Goal: Task Accomplishment & Management: Use online tool/utility

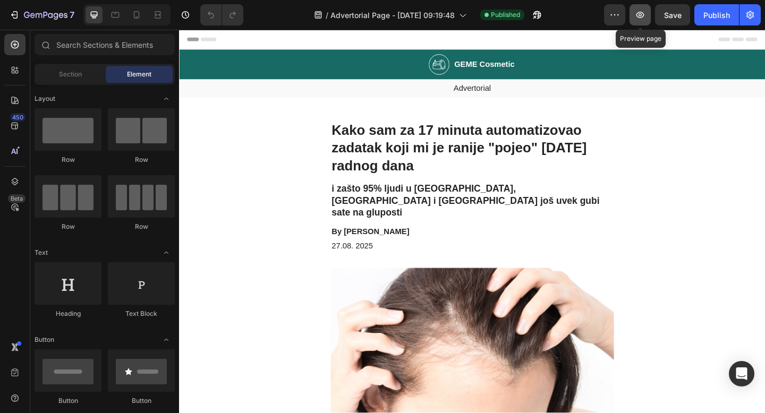
scroll to position [7, 0]
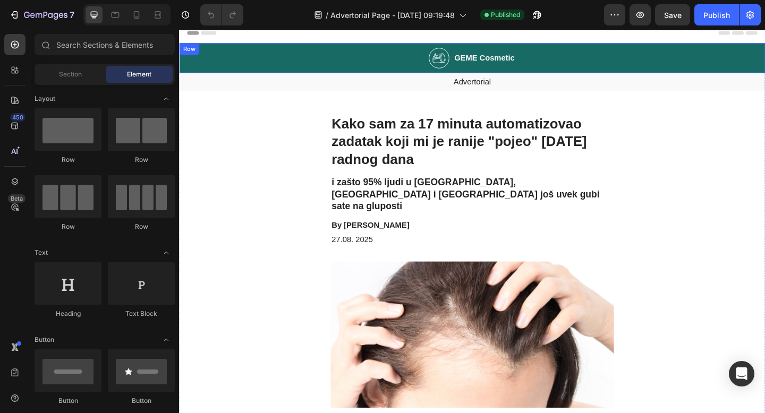
click at [224, 58] on div "Image GEME Cosmetic Heading Row" at bounding box center [498, 61] width 638 height 32
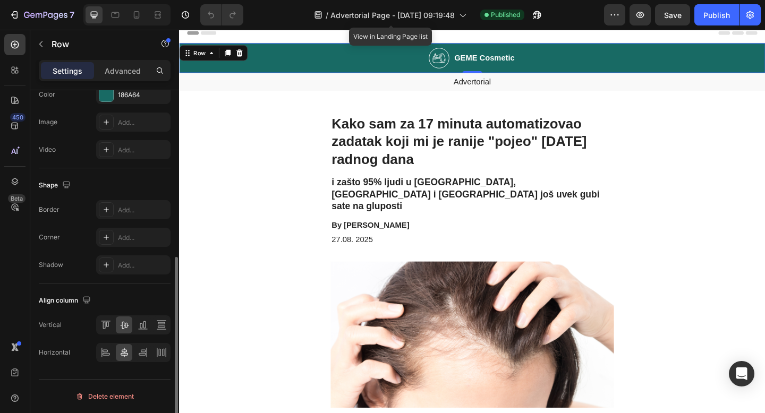
scroll to position [200, 0]
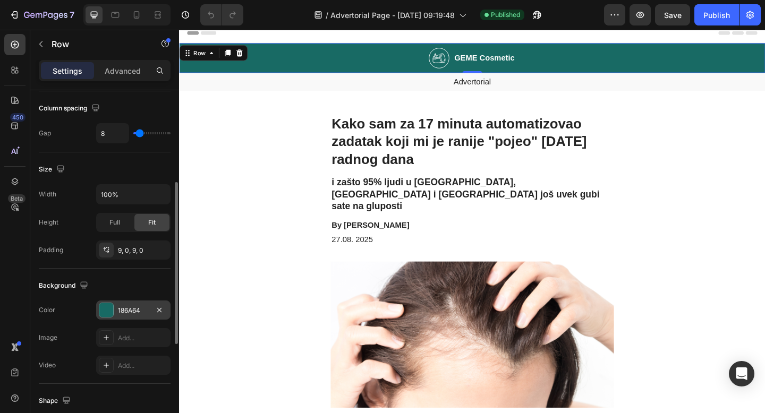
click at [127, 305] on div "186A64" at bounding box center [133, 310] width 74 height 19
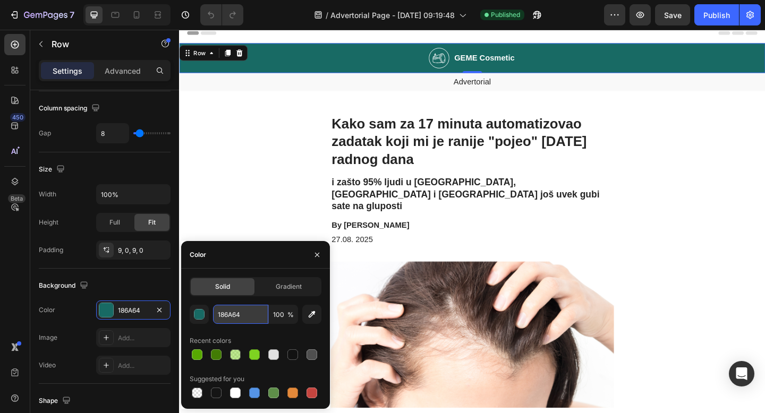
click at [227, 317] on input "186A64" at bounding box center [240, 314] width 55 height 19
paste input "#d7f7faff"
click at [222, 316] on input "#d7f7faff" at bounding box center [240, 314] width 55 height 19
click at [226, 317] on input "Dd7f7faff" at bounding box center [240, 314] width 55 height 19
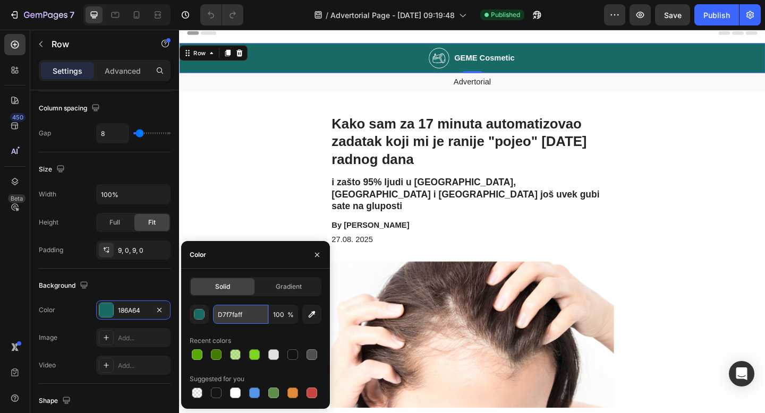
click at [228, 317] on input "D7f7faff" at bounding box center [240, 314] width 55 height 19
click at [249, 316] on input "D7F7faff" at bounding box center [240, 314] width 55 height 19
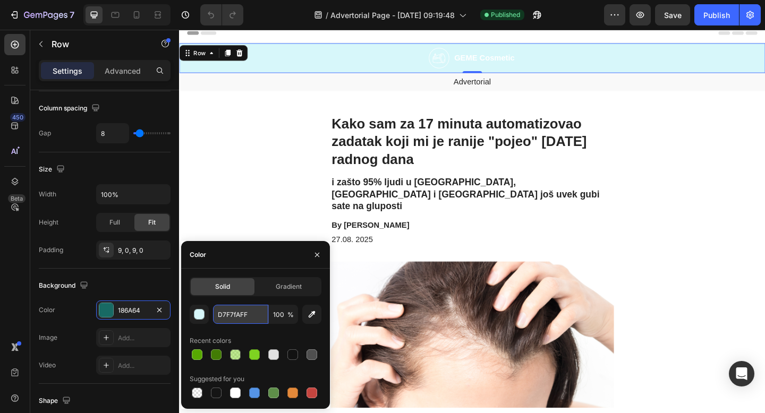
type input "D7F7FA"
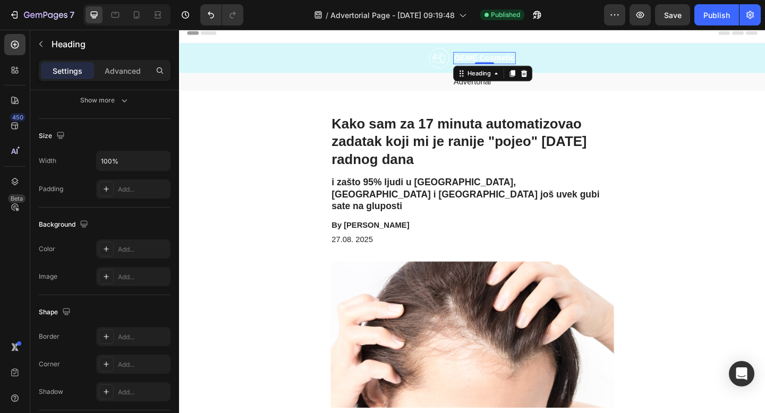
scroll to position [0, 0]
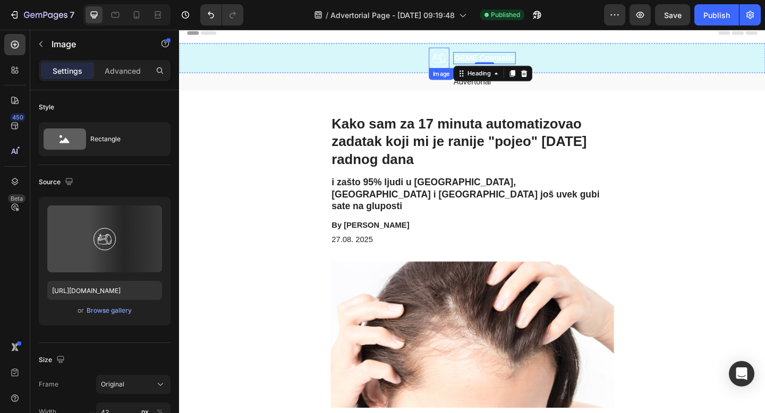
click at [462, 58] on img at bounding box center [462, 60] width 22 height 23
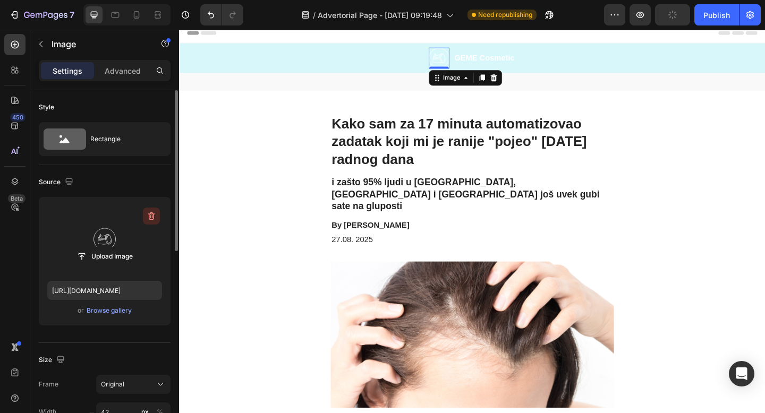
click at [152, 217] on icon "button" at bounding box center [152, 216] width 1 height 3
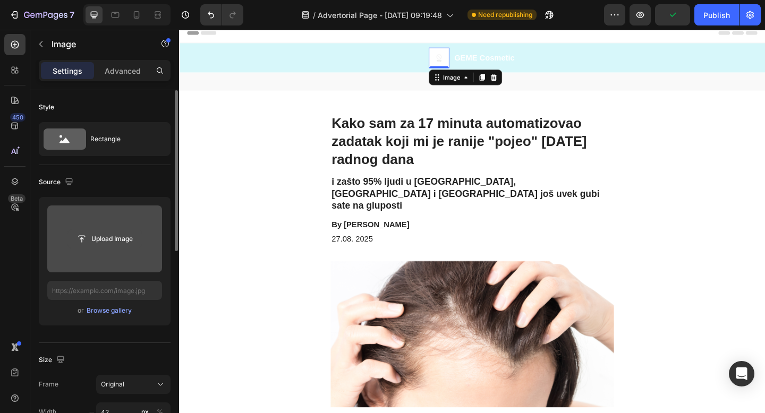
click at [108, 239] on input "file" at bounding box center [104, 239] width 73 height 18
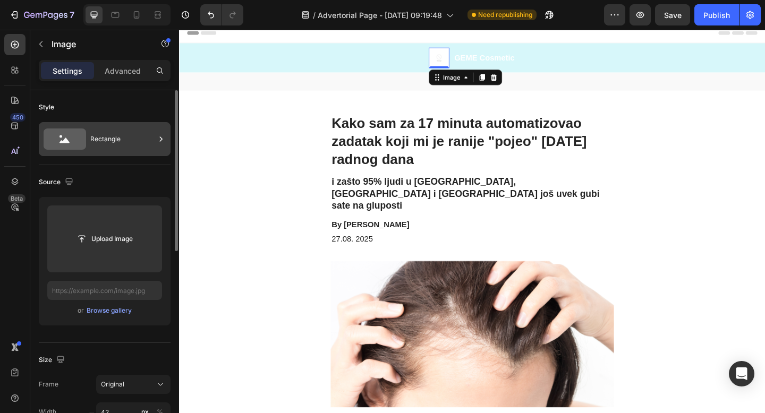
click at [80, 140] on icon at bounding box center [65, 139] width 43 height 21
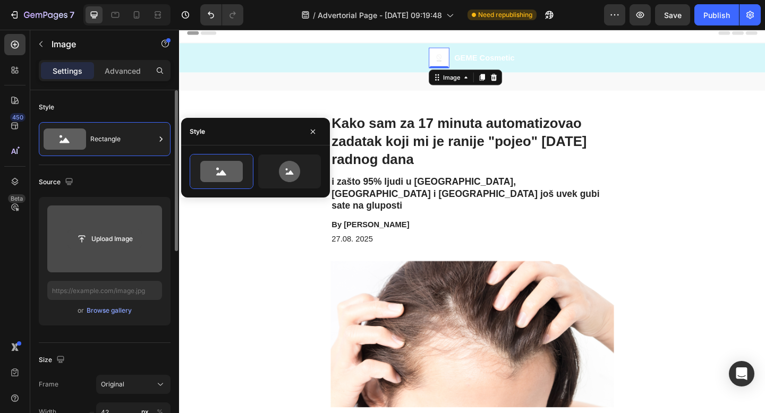
click at [107, 231] on input "file" at bounding box center [104, 239] width 73 height 18
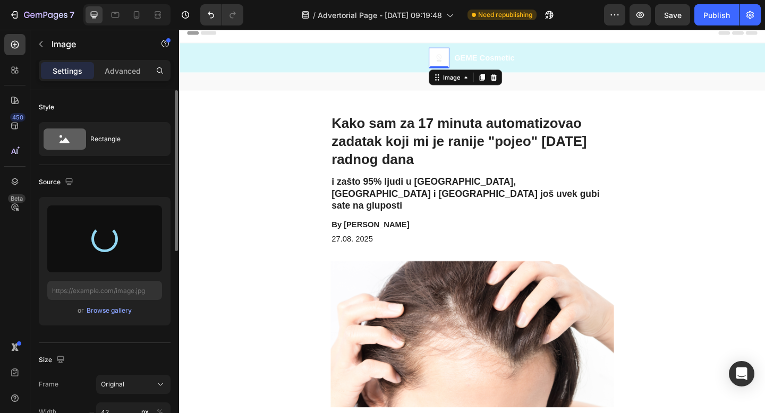
type input "[URL][DOMAIN_NAME]"
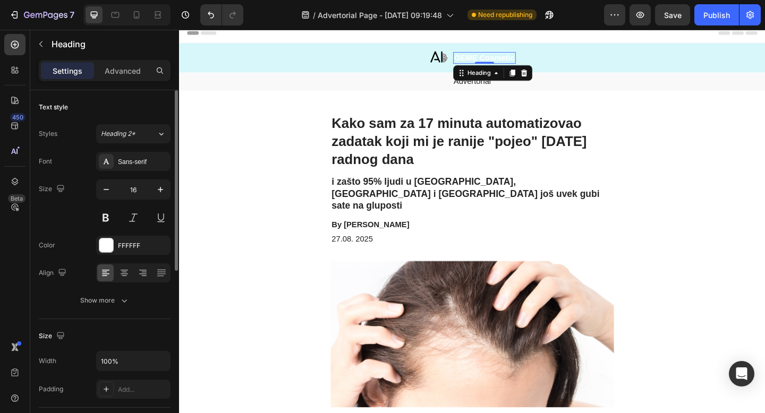
click at [522, 61] on h2 "GEME Cosmetic" at bounding box center [511, 60] width 68 height 13
click at [522, 61] on p "GEME Cosmetic" at bounding box center [511, 60] width 66 height 11
click at [100, 249] on div at bounding box center [106, 246] width 14 height 14
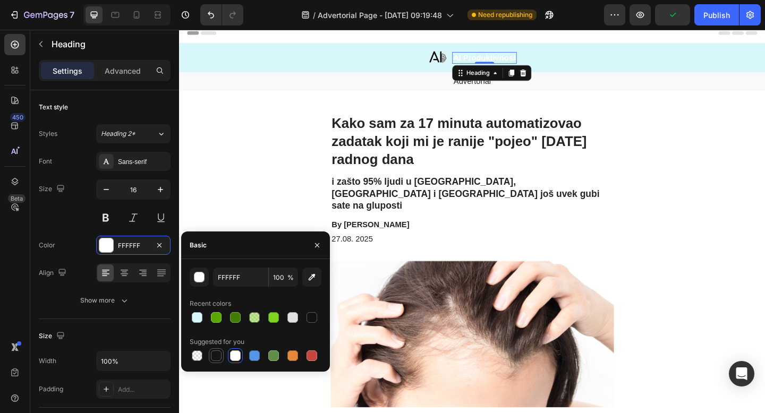
click at [216, 355] on div at bounding box center [216, 356] width 11 height 11
type input "151515"
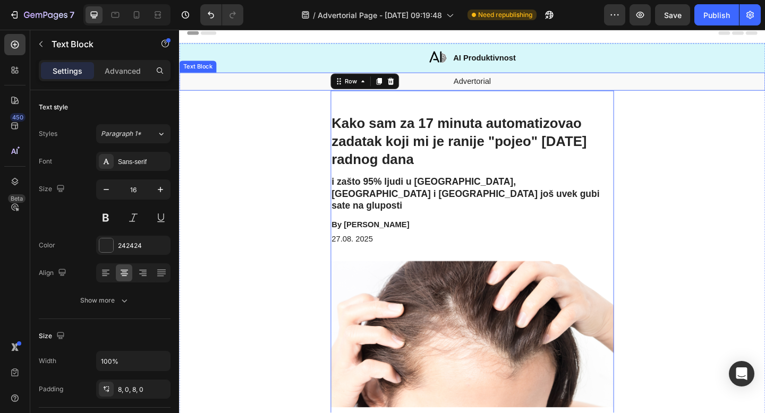
click at [649, 83] on p "Advertorial" at bounding box center [497, 86] width 635 height 11
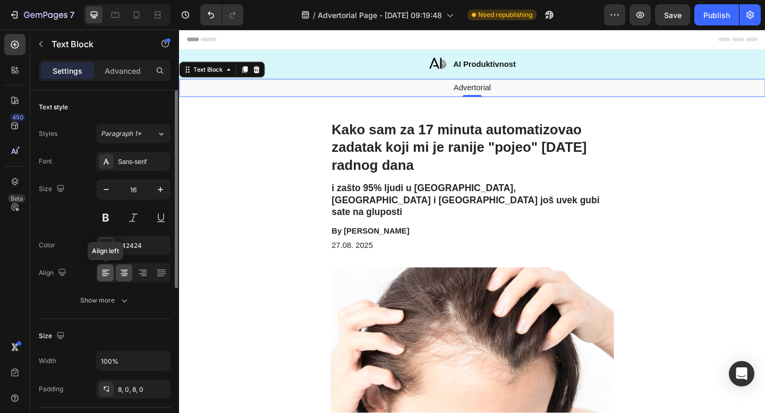
click at [106, 276] on icon at bounding box center [104, 276] width 5 height 1
click at [145, 277] on icon at bounding box center [143, 273] width 11 height 11
click at [103, 278] on icon at bounding box center [105, 273] width 11 height 11
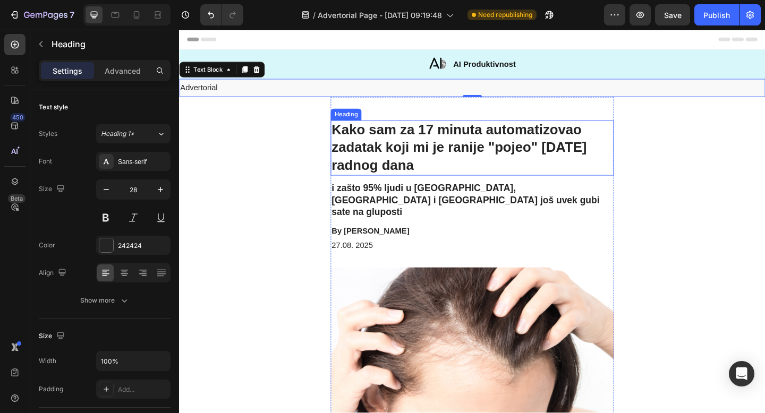
click at [548, 159] on h1 "Kako sam za 17 minuta automatizovao zadatak koji mi je ranije "pojeo" [DATE] ra…" at bounding box center [498, 159] width 308 height 60
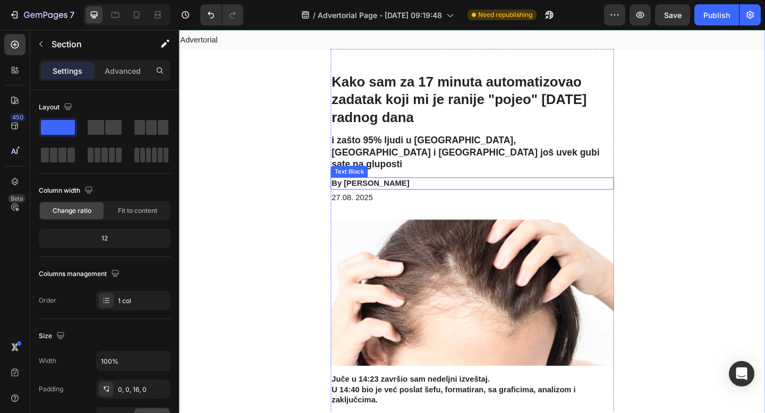
scroll to position [47, 0]
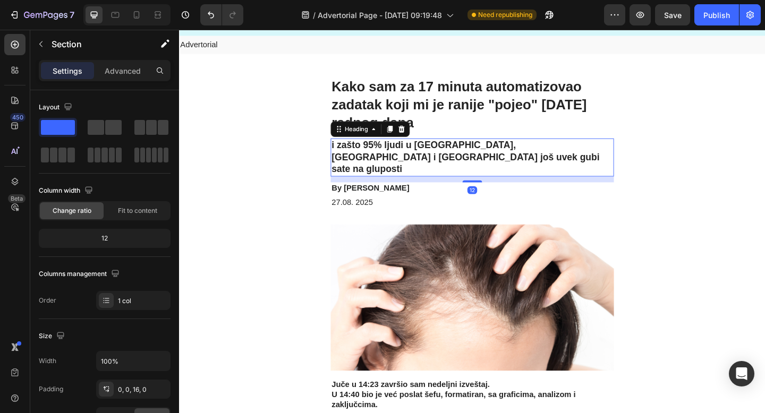
click at [520, 152] on h2 "i zašto 95% ljudi u [GEOGRAPHIC_DATA], [GEOGRAPHIC_DATA] i [GEOGRAPHIC_DATA] jo…" at bounding box center [498, 168] width 308 height 41
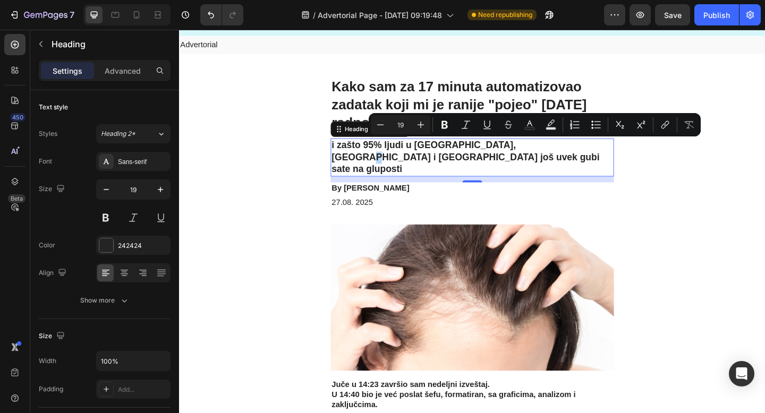
copy p "š"
click at [555, 157] on p "i zašto 95% ljudi u [GEOGRAPHIC_DATA], [GEOGRAPHIC_DATA] i [GEOGRAPHIC_DATA] jo…" at bounding box center [498, 168] width 306 height 39
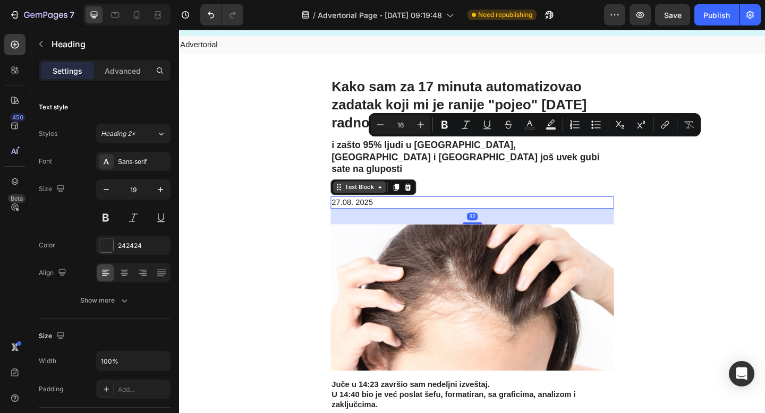
click at [376, 194] on div "Text Block" at bounding box center [390, 201] width 93 height 17
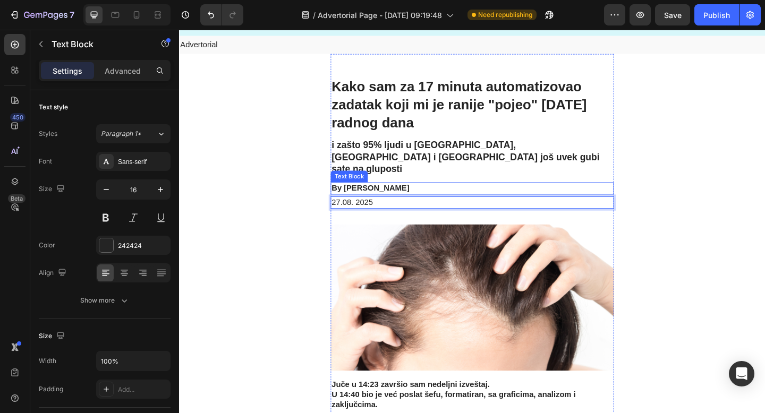
click at [399, 197] on p "By [PERSON_NAME]" at bounding box center [498, 202] width 306 height 11
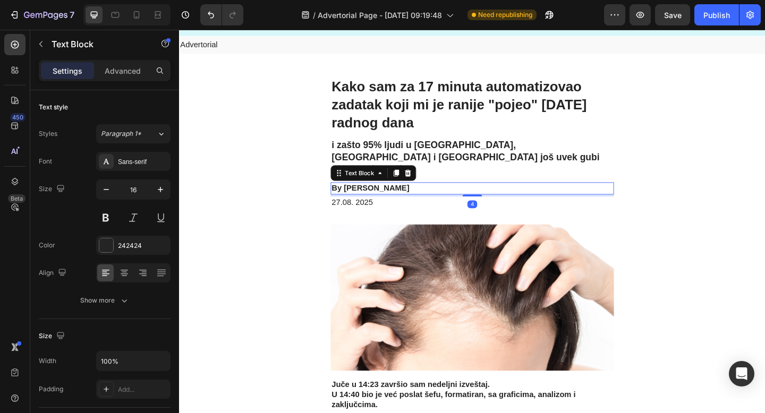
click at [368, 197] on p "By [PERSON_NAME]" at bounding box center [498, 202] width 306 height 11
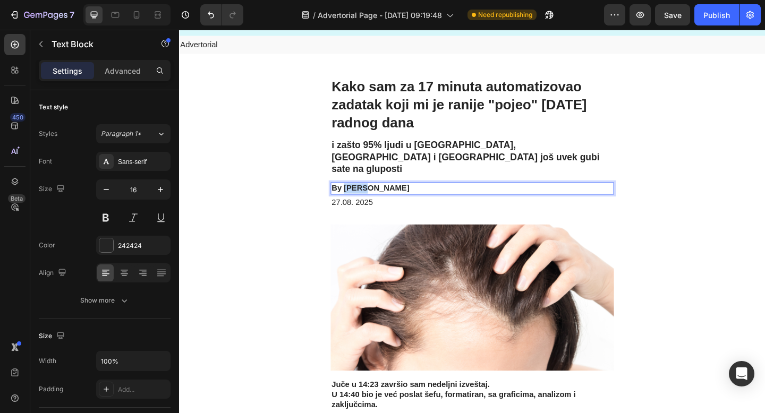
click at [368, 197] on p "By [PERSON_NAME]" at bounding box center [498, 202] width 306 height 11
click at [353, 197] on p "By [PERSON_NAME]" at bounding box center [498, 202] width 306 height 11
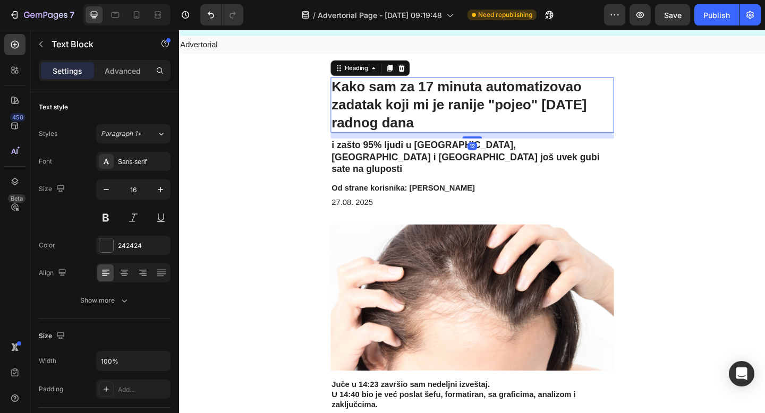
click at [438, 137] on h1 "Kako sam za 17 minuta automatizovao zadatak koji mi je ranije "pojeo" [DATE] ra…" at bounding box center [498, 112] width 308 height 60
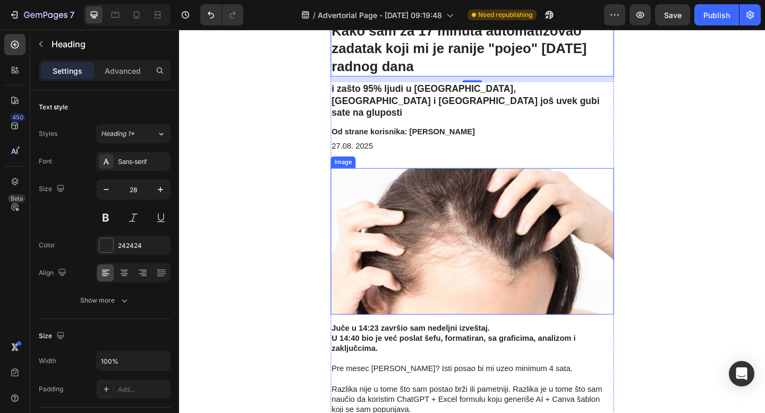
scroll to position [94, 0]
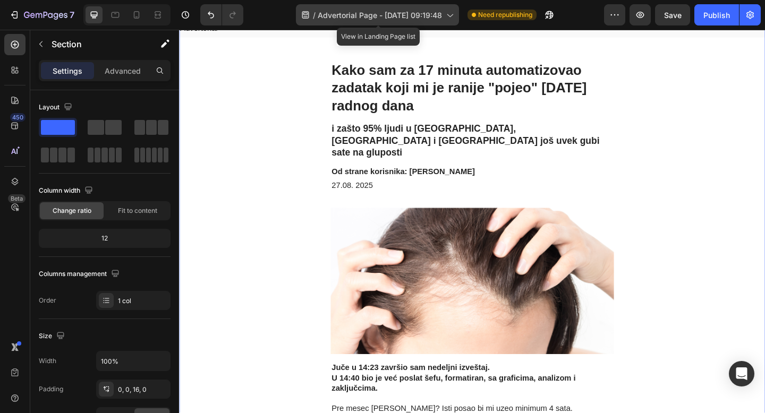
scroll to position [64, 0]
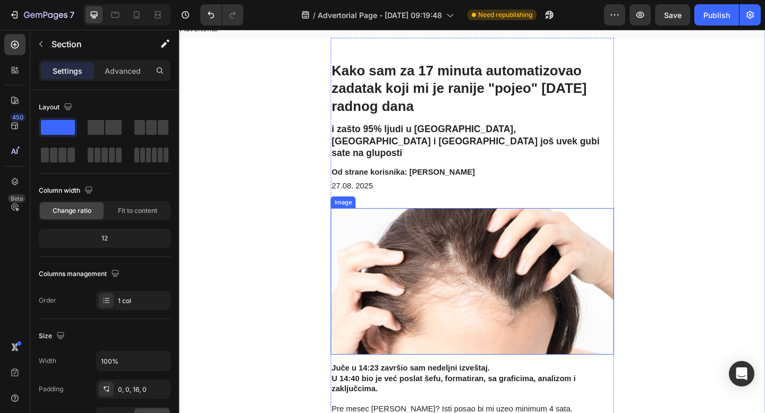
click at [485, 254] on img at bounding box center [498, 304] width 308 height 160
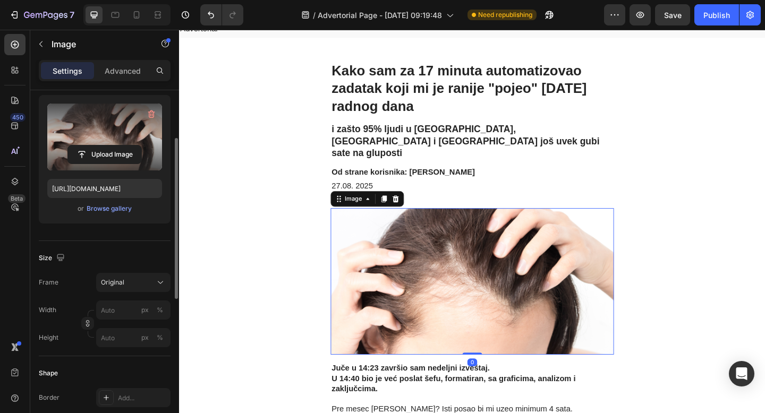
scroll to position [106, 0]
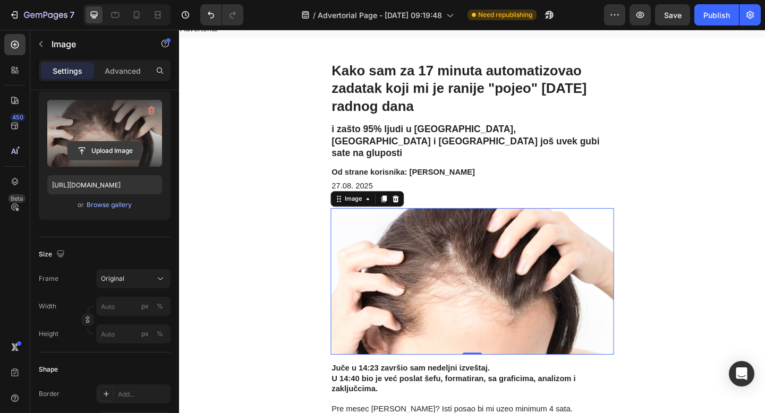
click at [116, 146] on input "file" at bounding box center [104, 151] width 73 height 18
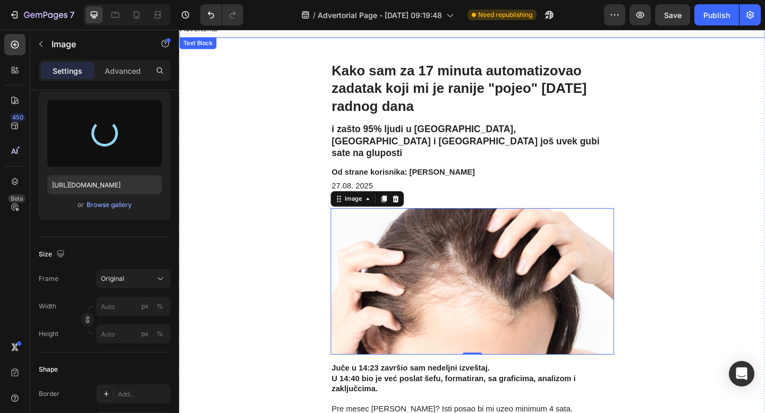
type input "[URL][DOMAIN_NAME]"
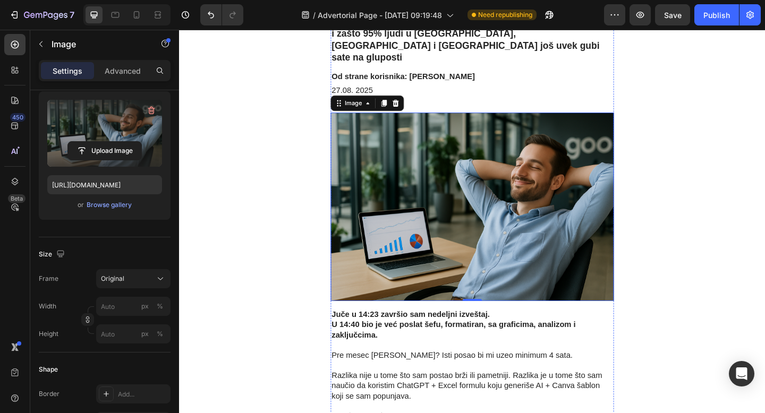
scroll to position [169, 0]
